Goal: Use online tool/utility

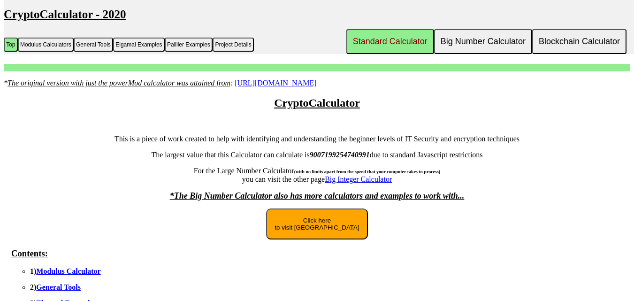
click at [315, 229] on button "Click here to visit [GEOGRAPHIC_DATA]" at bounding box center [316, 223] width 101 height 31
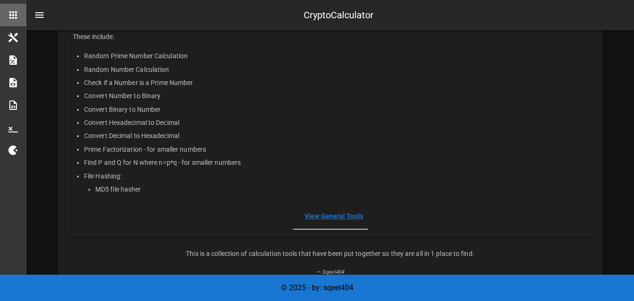
scroll to position [198, 0]
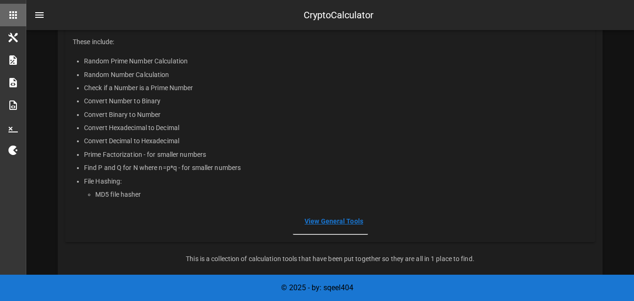
click at [354, 221] on link "View General Tools" at bounding box center [334, 221] width 59 height 8
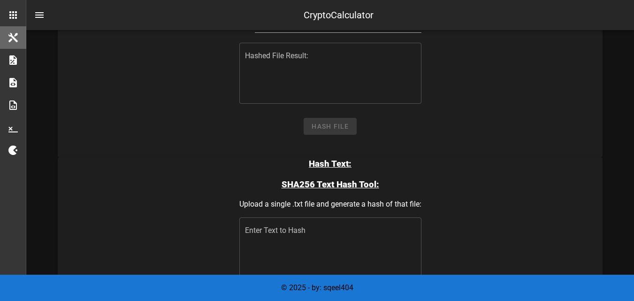
scroll to position [2020, 0]
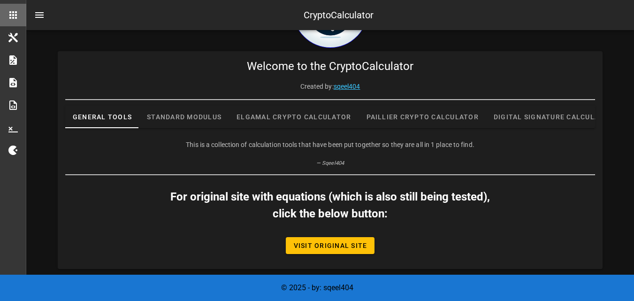
scroll to position [311, 0]
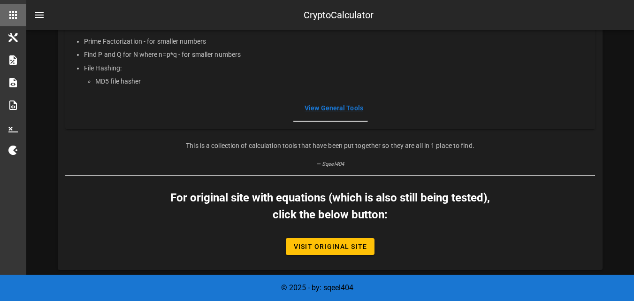
click at [176, 76] on li "MD5 file hasher" at bounding box center [341, 81] width 492 height 13
